Goal: Obtain resource: Obtain resource

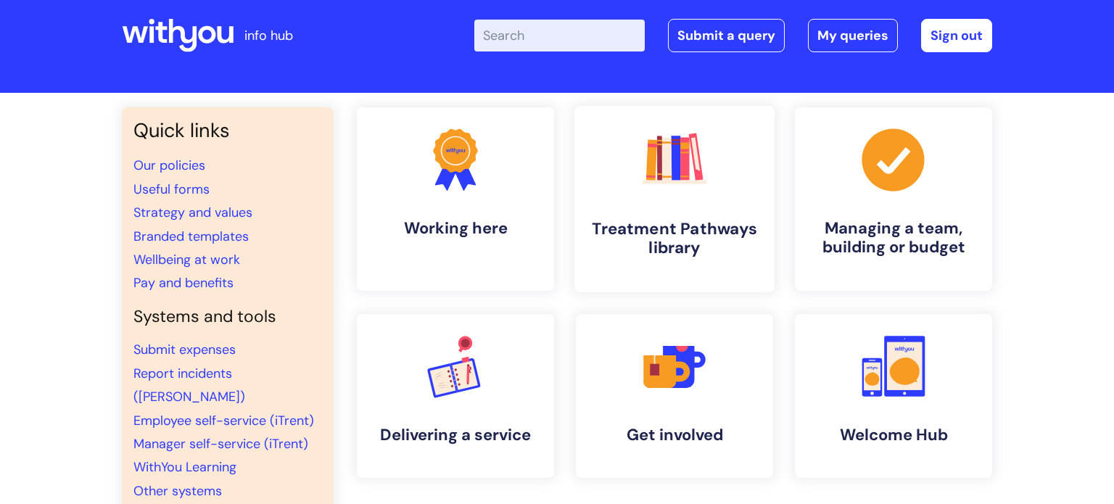
scroll to position [22, 0]
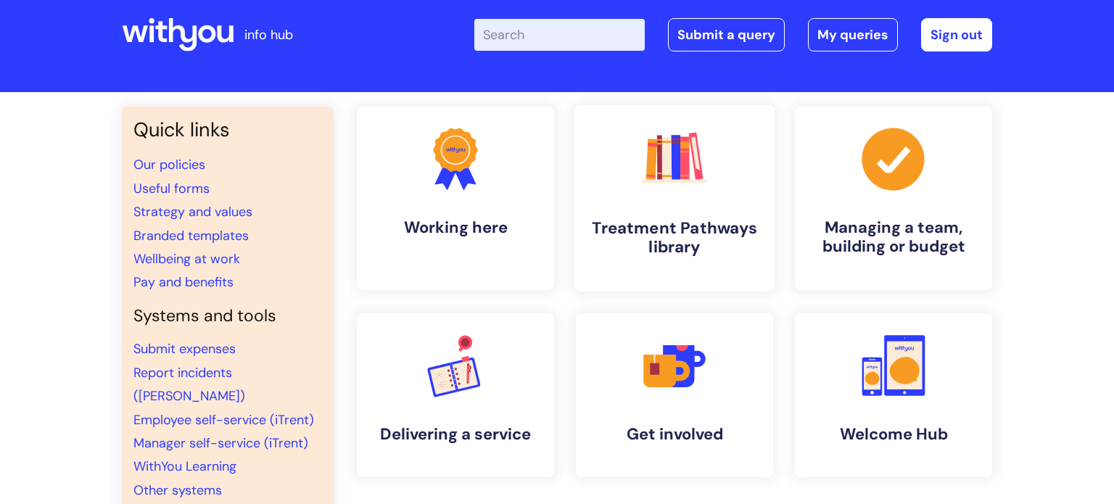
click at [743, 200] on link ".cls-1{fill:#f89b22;}.cls-1,.cls-2,.cls-3,.cls-4,.cls-5,.cls-6,.cls-7{stroke-wi…" at bounding box center [675, 198] width 200 height 186
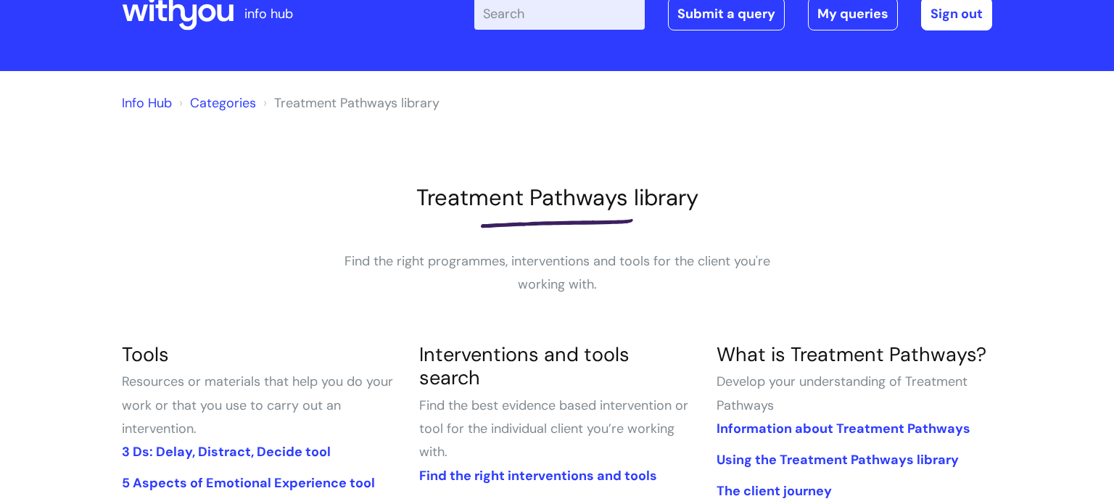
scroll to position [89, 0]
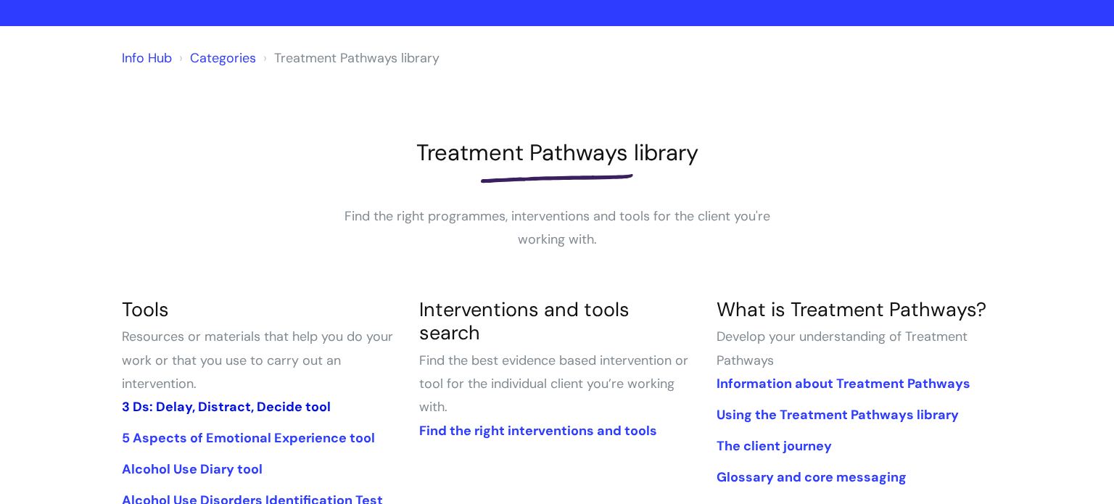
click at [250, 409] on link "3 Ds: Delay, Distract, Decide tool" at bounding box center [226, 406] width 209 height 17
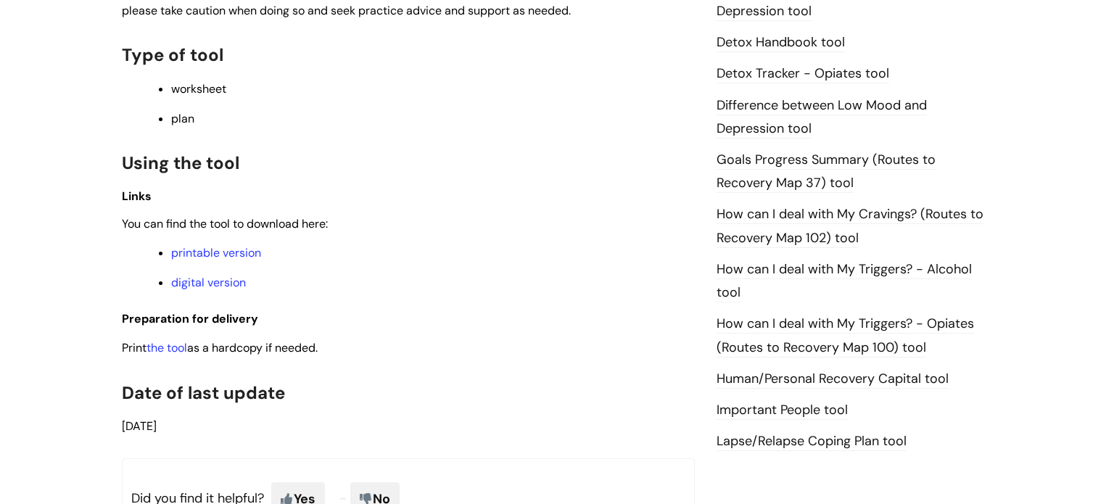
scroll to position [885, 0]
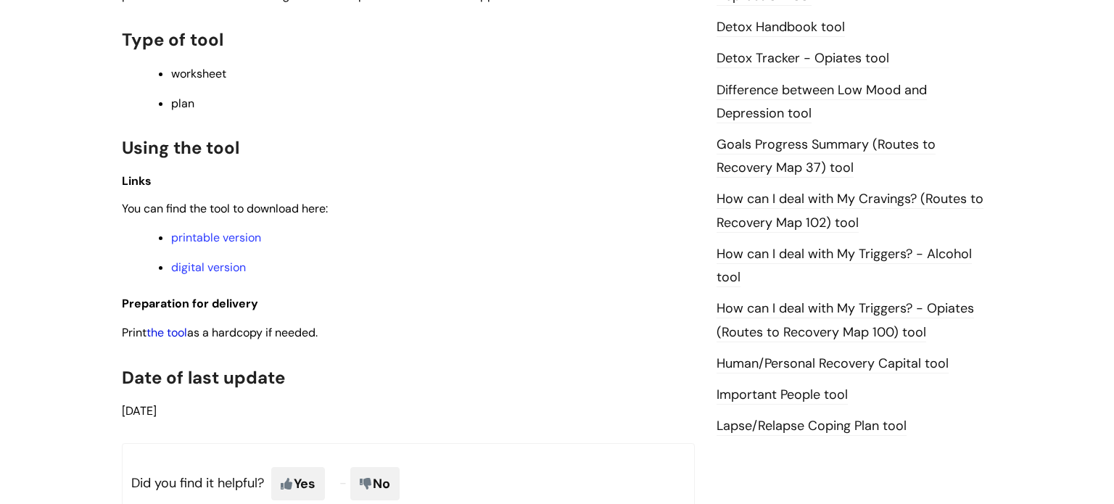
click at [174, 340] on link "the tool" at bounding box center [167, 332] width 41 height 15
